Goal: Task Accomplishment & Management: Use online tool/utility

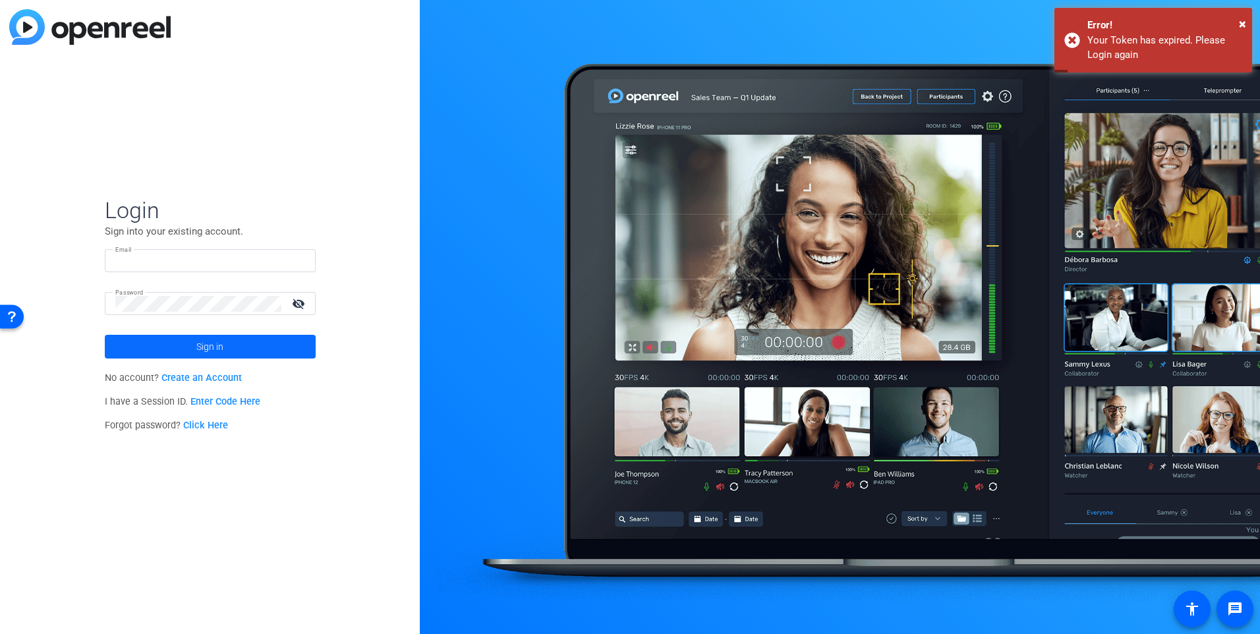
type input "[EMAIL_ADDRESS][DOMAIN_NAME]"
click at [240, 347] on span at bounding box center [210, 347] width 211 height 32
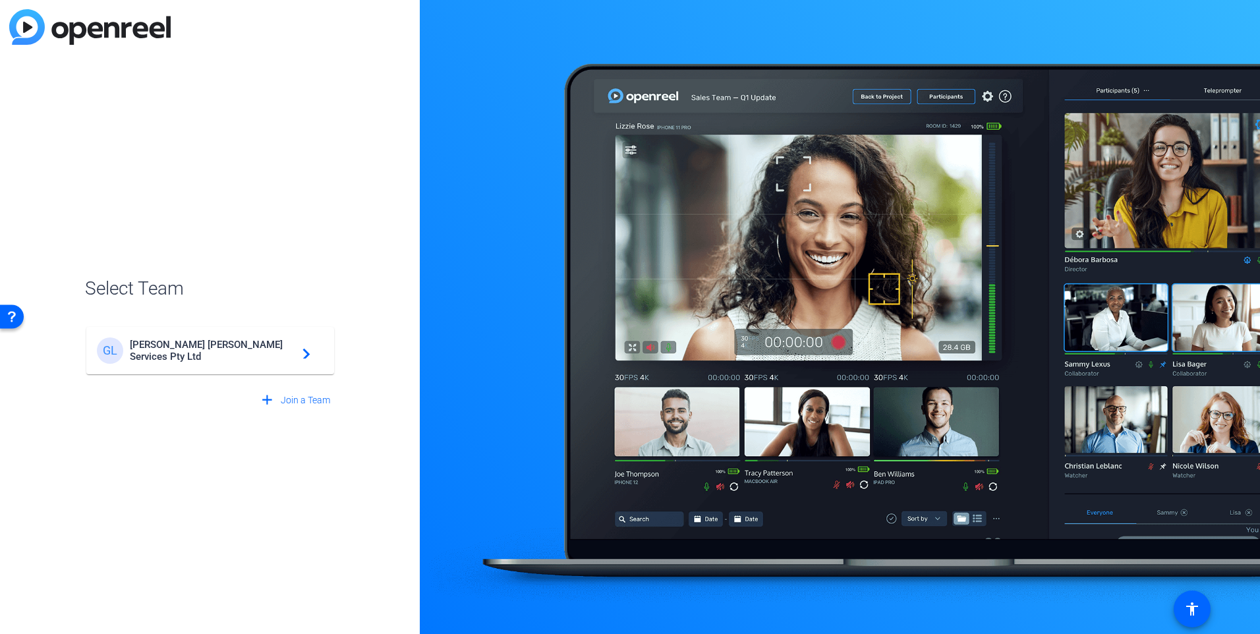
click at [232, 349] on span "[PERSON_NAME] [PERSON_NAME] Services Pty Ltd" at bounding box center [212, 351] width 165 height 24
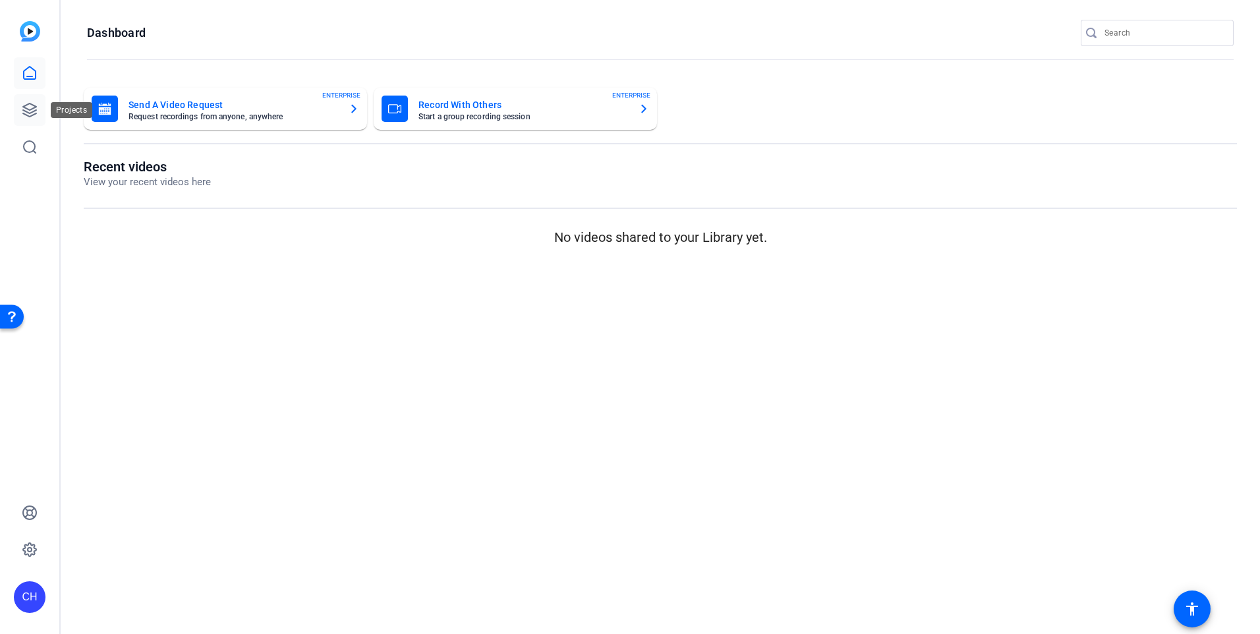
click at [38, 101] on link at bounding box center [30, 110] width 32 height 32
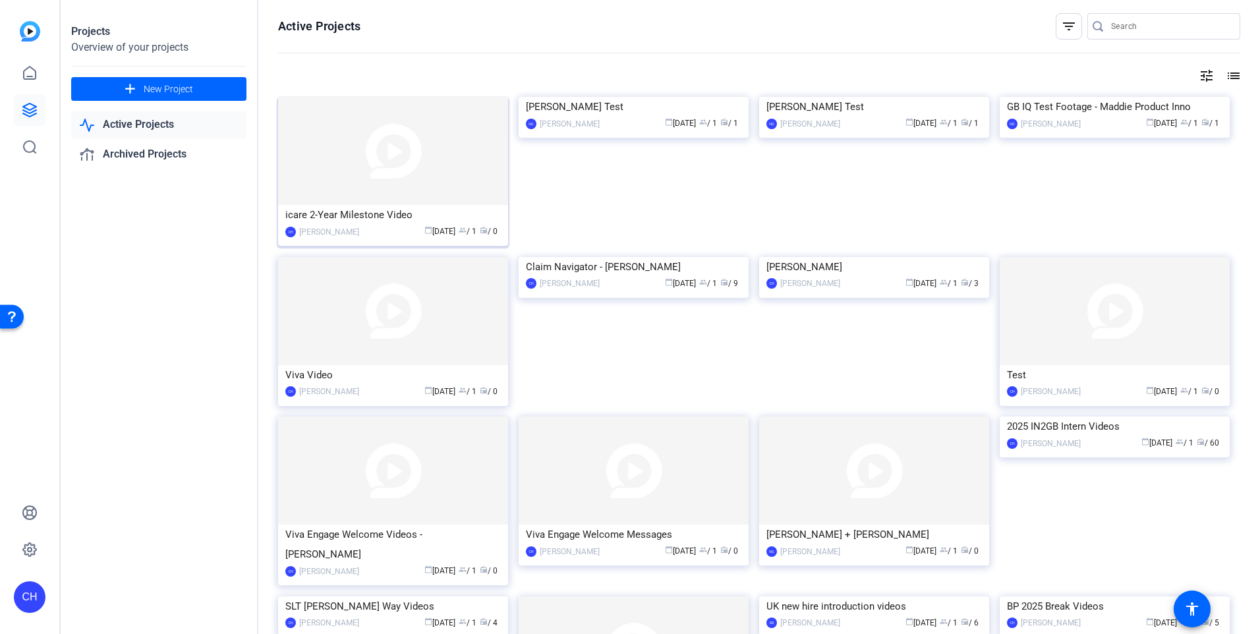
click at [414, 147] on img at bounding box center [393, 151] width 230 height 108
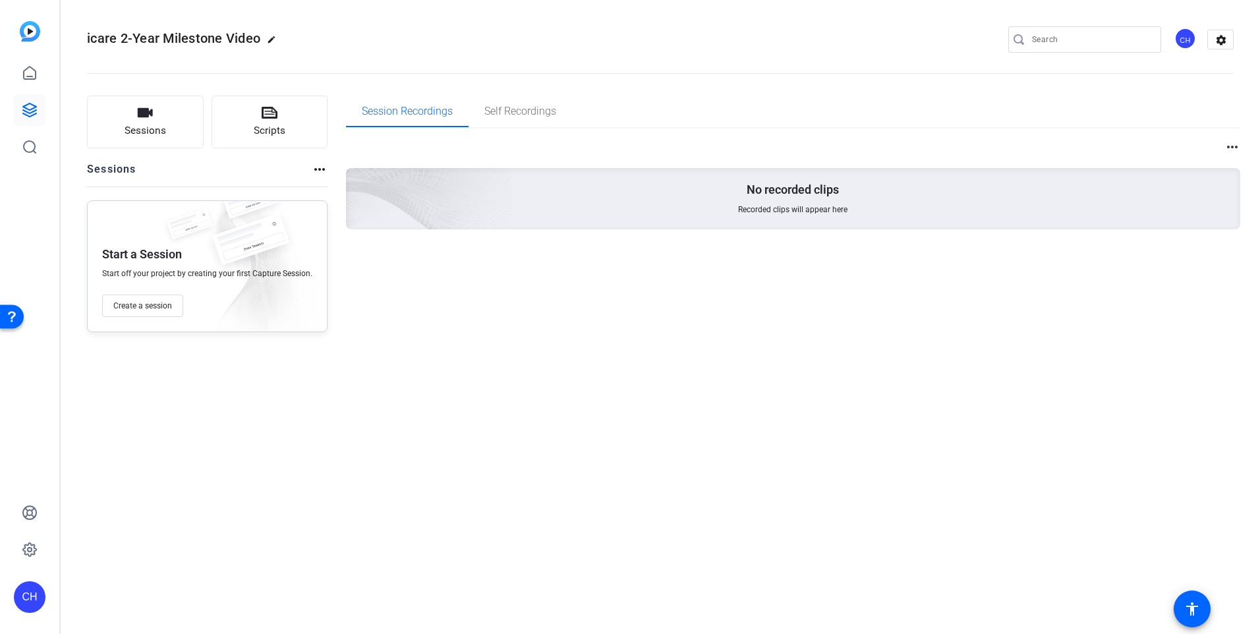
click at [314, 171] on mat-icon "more_horiz" at bounding box center [320, 169] width 16 height 16
click at [314, 171] on div at bounding box center [630, 317] width 1260 height 634
click at [167, 300] on span "Create a session" at bounding box center [142, 305] width 59 height 11
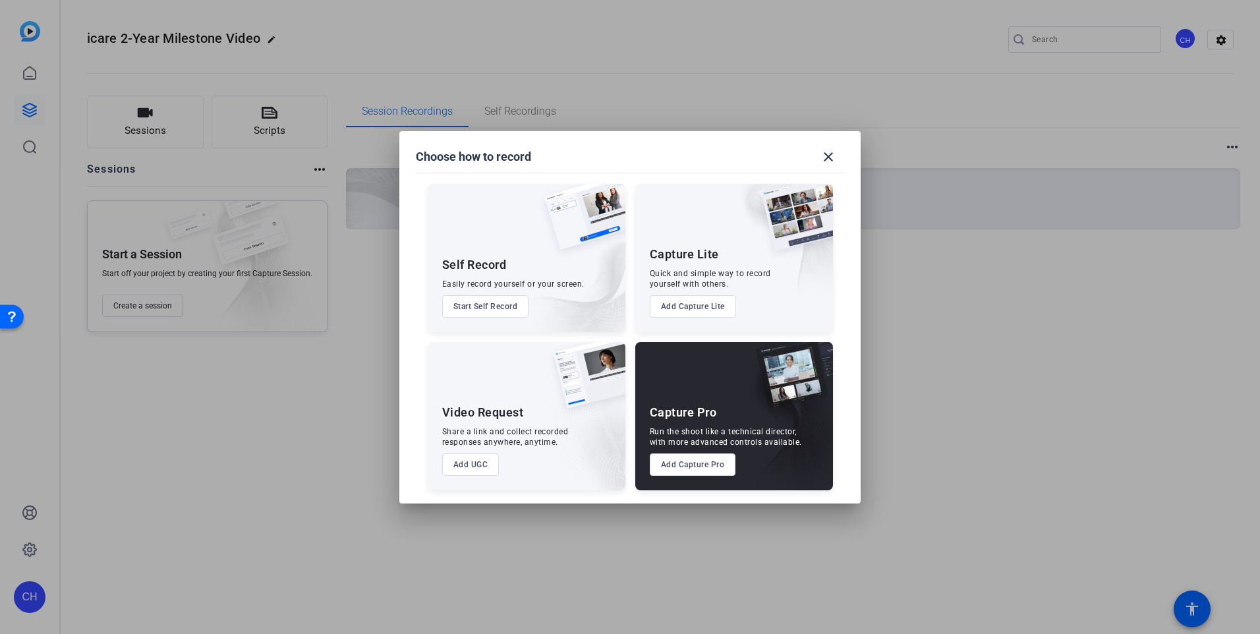
click at [459, 304] on button "Start Self Record" at bounding box center [485, 306] width 87 height 22
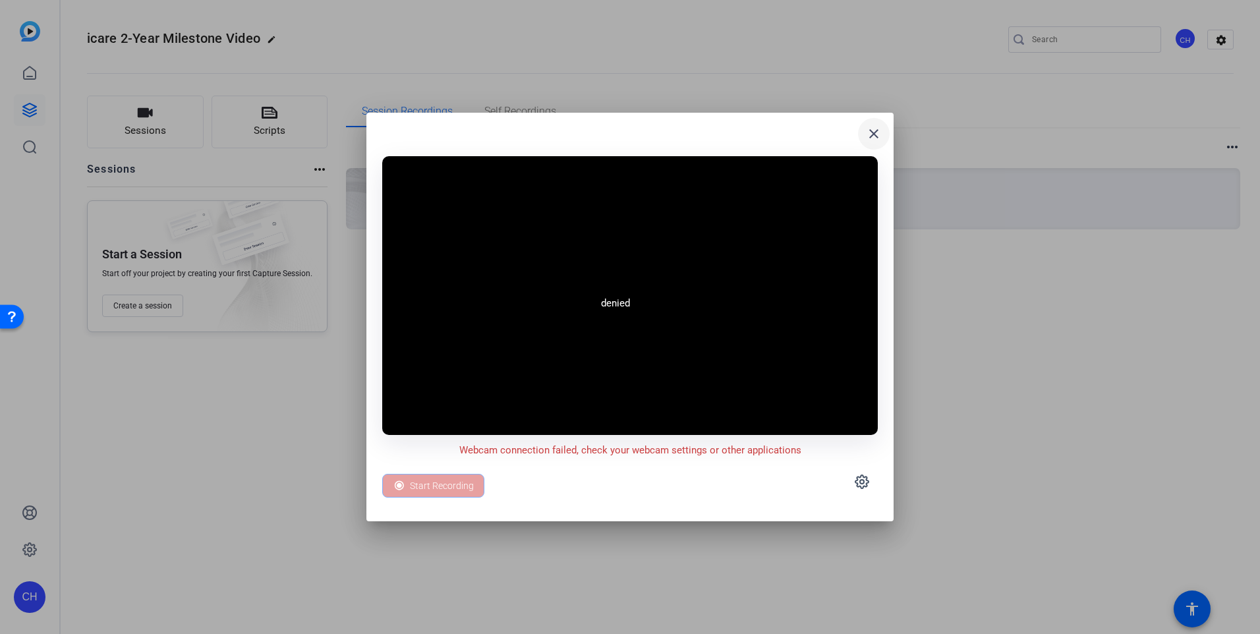
click at [868, 127] on mat-icon "close" at bounding box center [874, 134] width 16 height 16
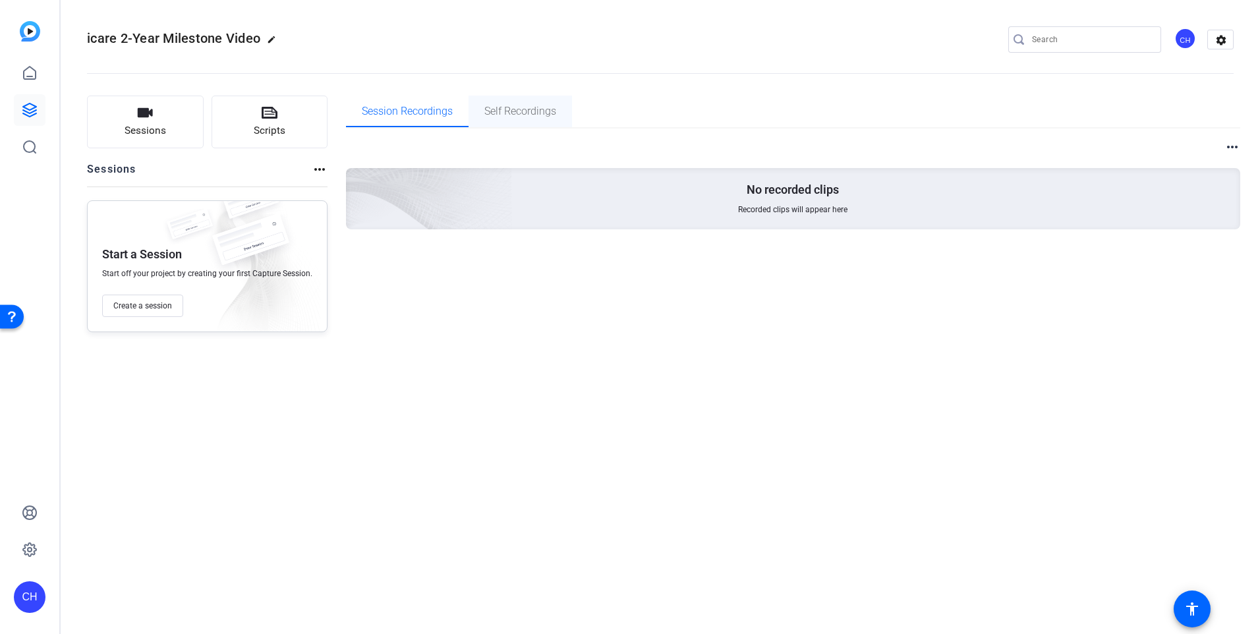
click at [527, 109] on span "Self Recordings" at bounding box center [520, 111] width 72 height 11
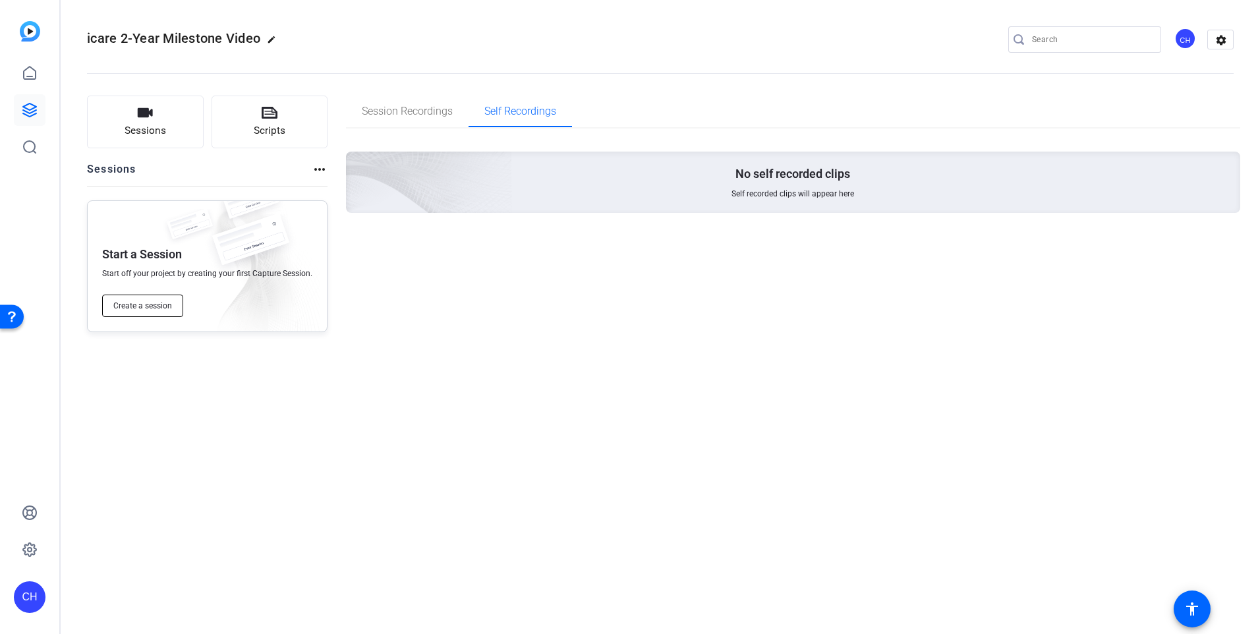
click at [136, 316] on button "Create a session" at bounding box center [142, 306] width 81 height 22
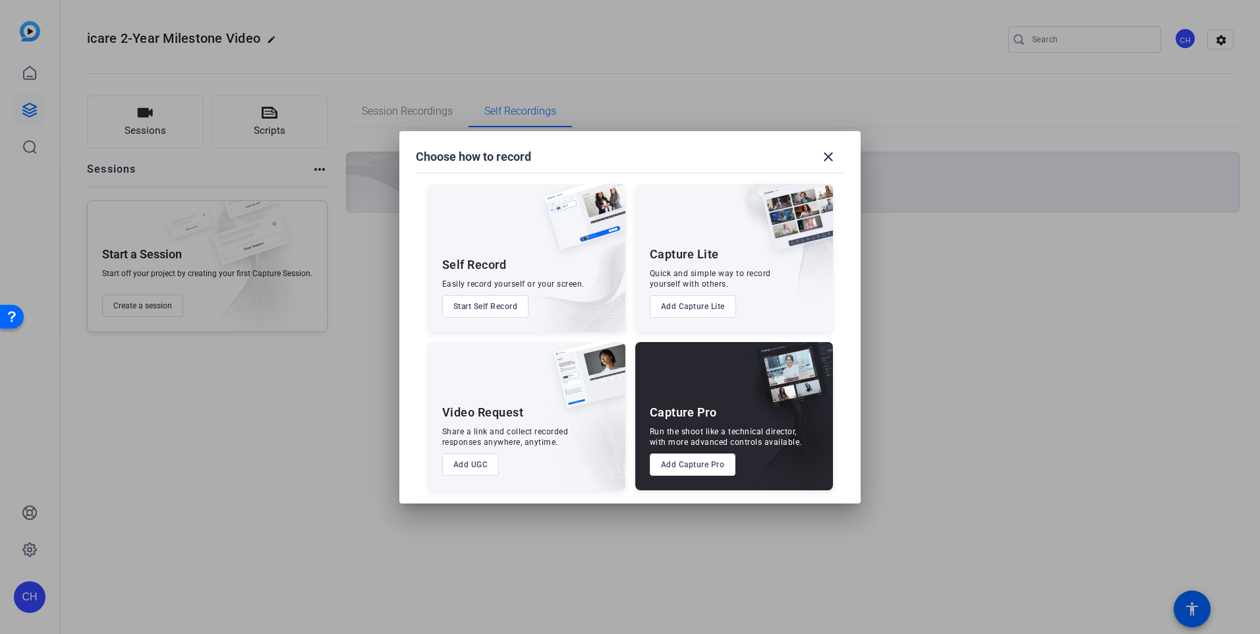
click at [472, 466] on button "Add UGC" at bounding box center [470, 464] width 57 height 22
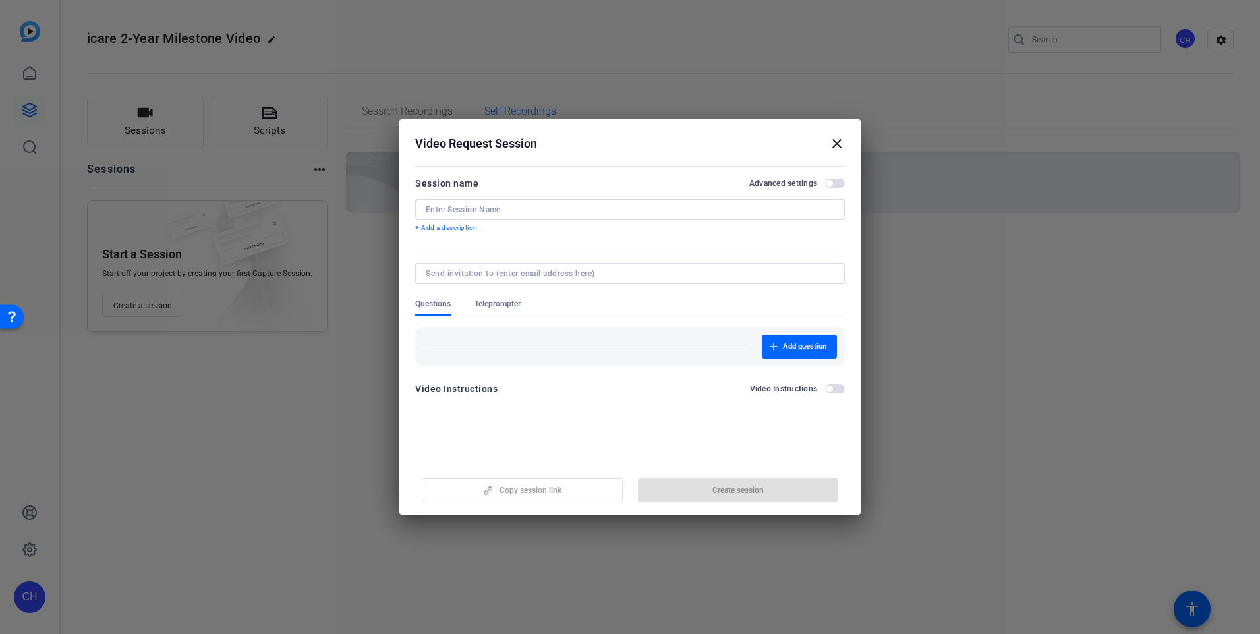
click at [470, 206] on input at bounding box center [630, 209] width 409 height 11
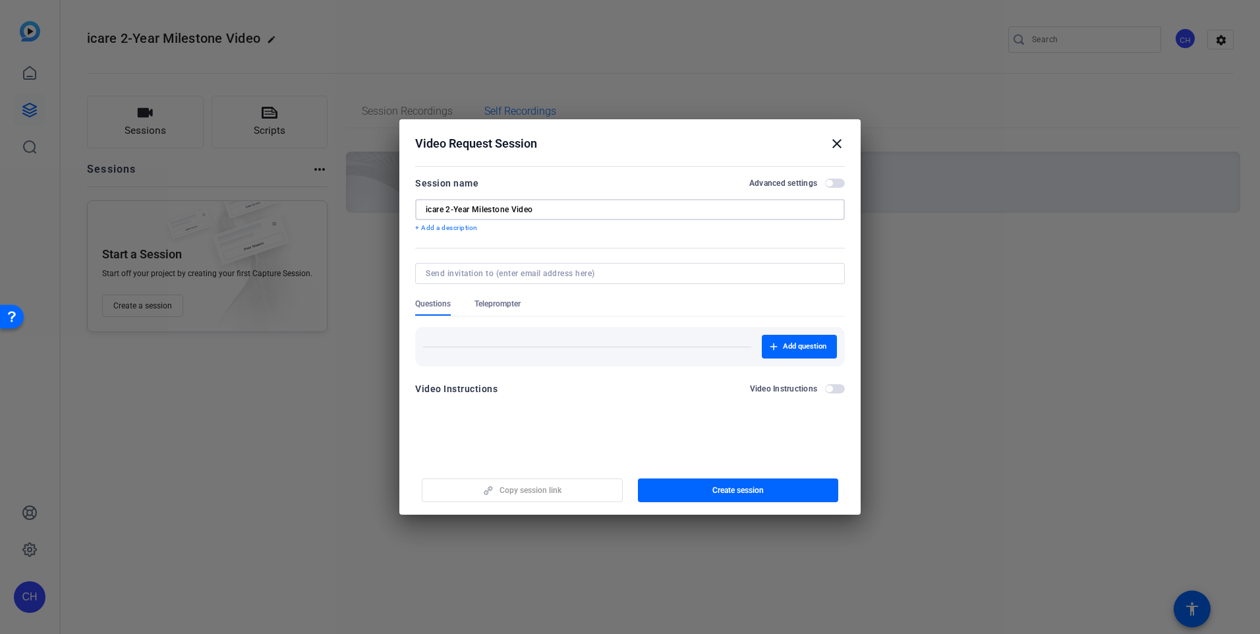
type input "icare 2-Year Milestone Video"
click at [598, 422] on openreel-new-create-edit-ugc-session "Video Request Session close Session name Advanced settings icare 2-Year Milesto…" at bounding box center [629, 316] width 461 height 395
click at [712, 482] on span "button" at bounding box center [738, 490] width 201 height 32
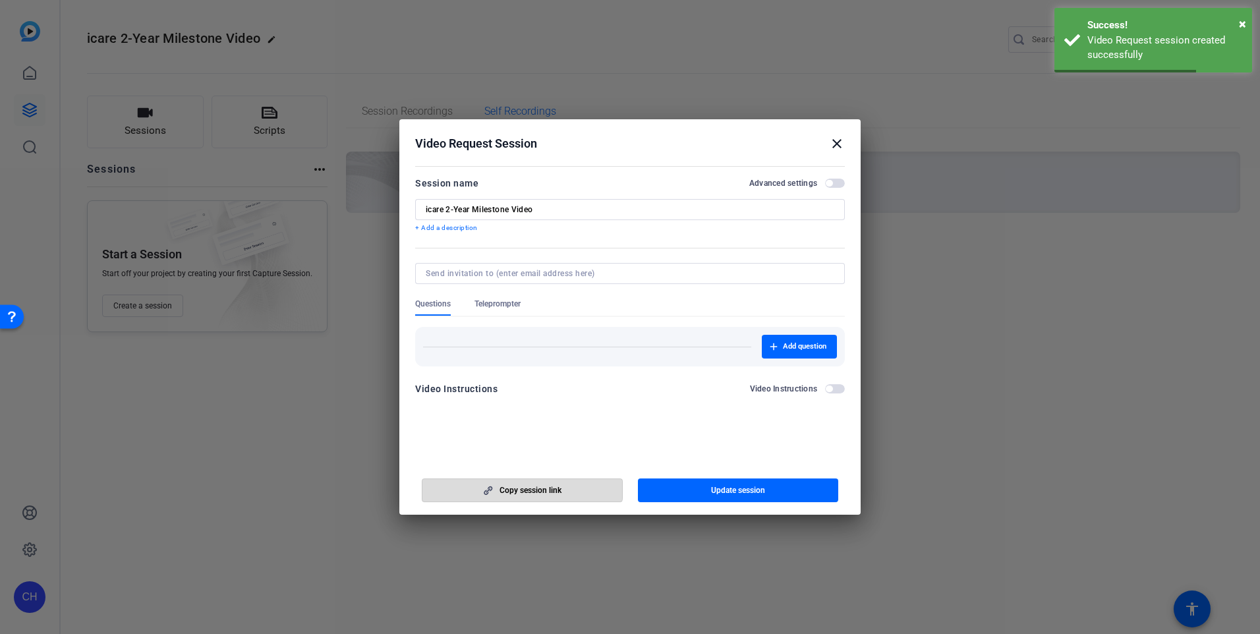
click at [502, 486] on span "Copy session link" at bounding box center [530, 490] width 62 height 11
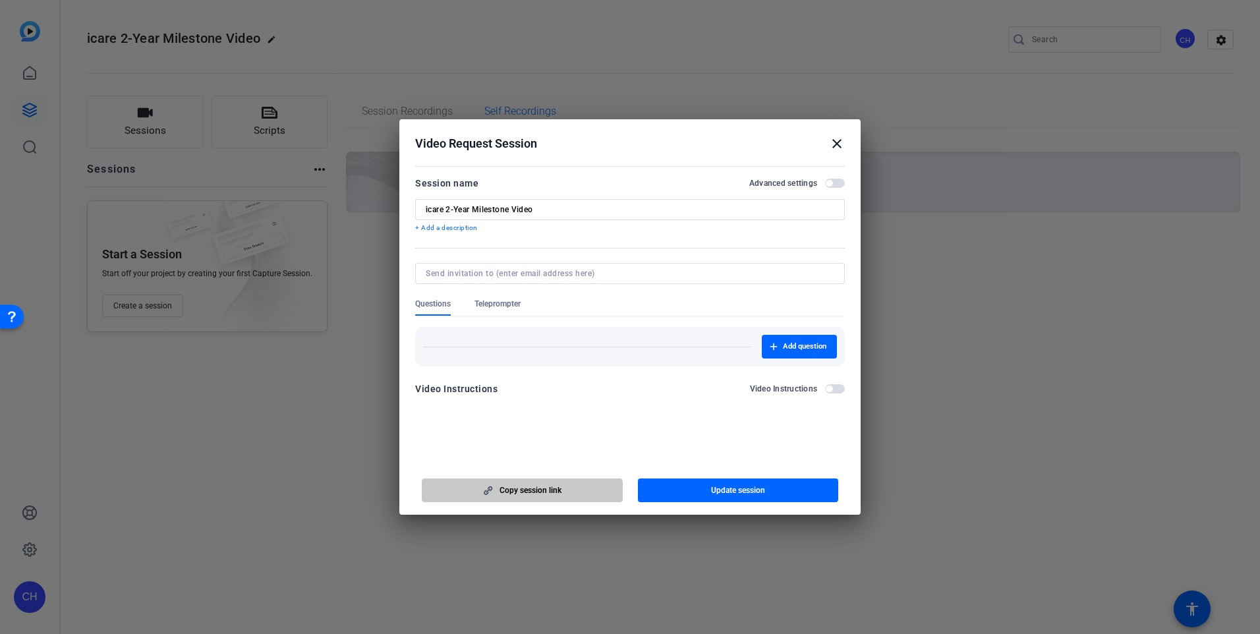
click at [508, 499] on span "button" at bounding box center [522, 490] width 200 height 32
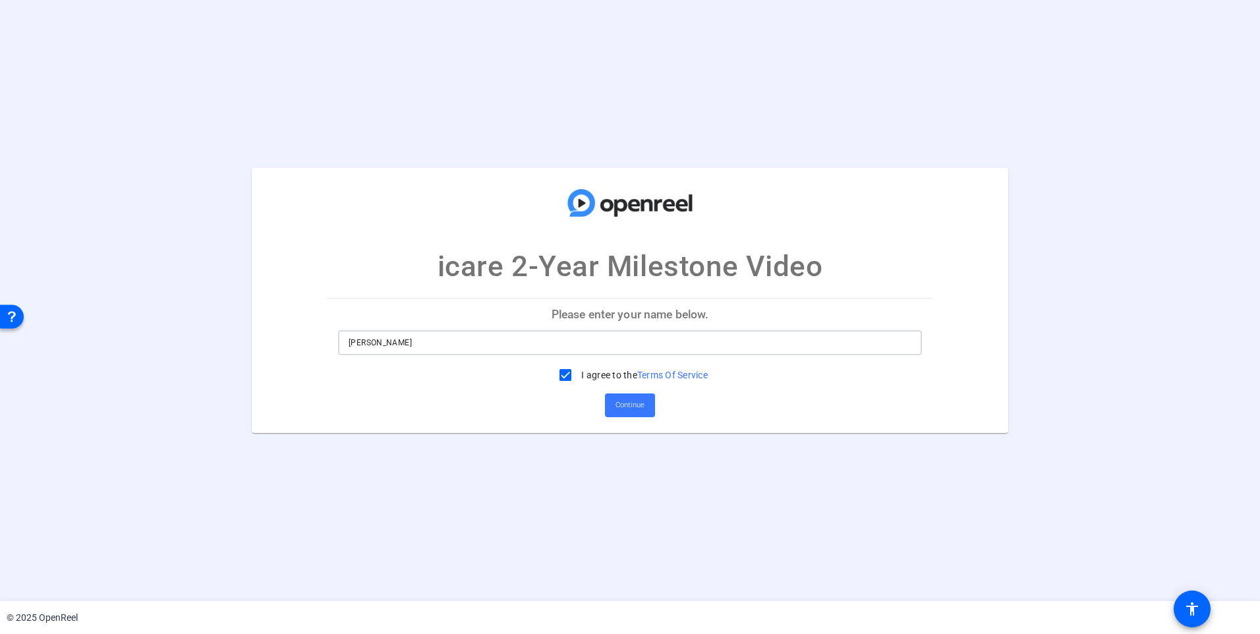
click at [558, 346] on input "[PERSON_NAME]" at bounding box center [630, 343] width 563 height 16
type input "Test"
click at [636, 405] on span "Continue" at bounding box center [629, 405] width 29 height 20
